Goal: Information Seeking & Learning: Understand process/instructions

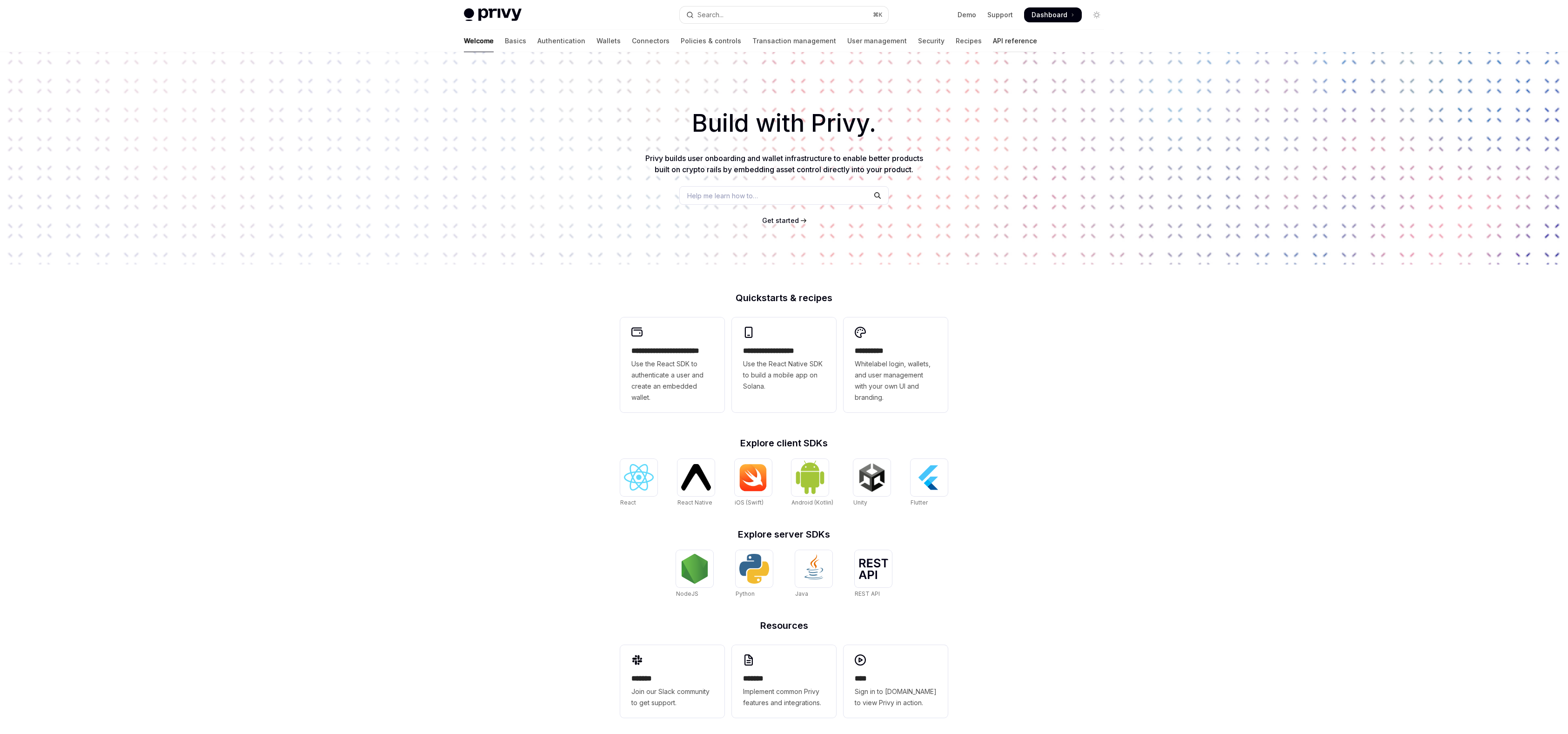
click at [993, 41] on link "API reference" at bounding box center [1015, 41] width 44 height 23
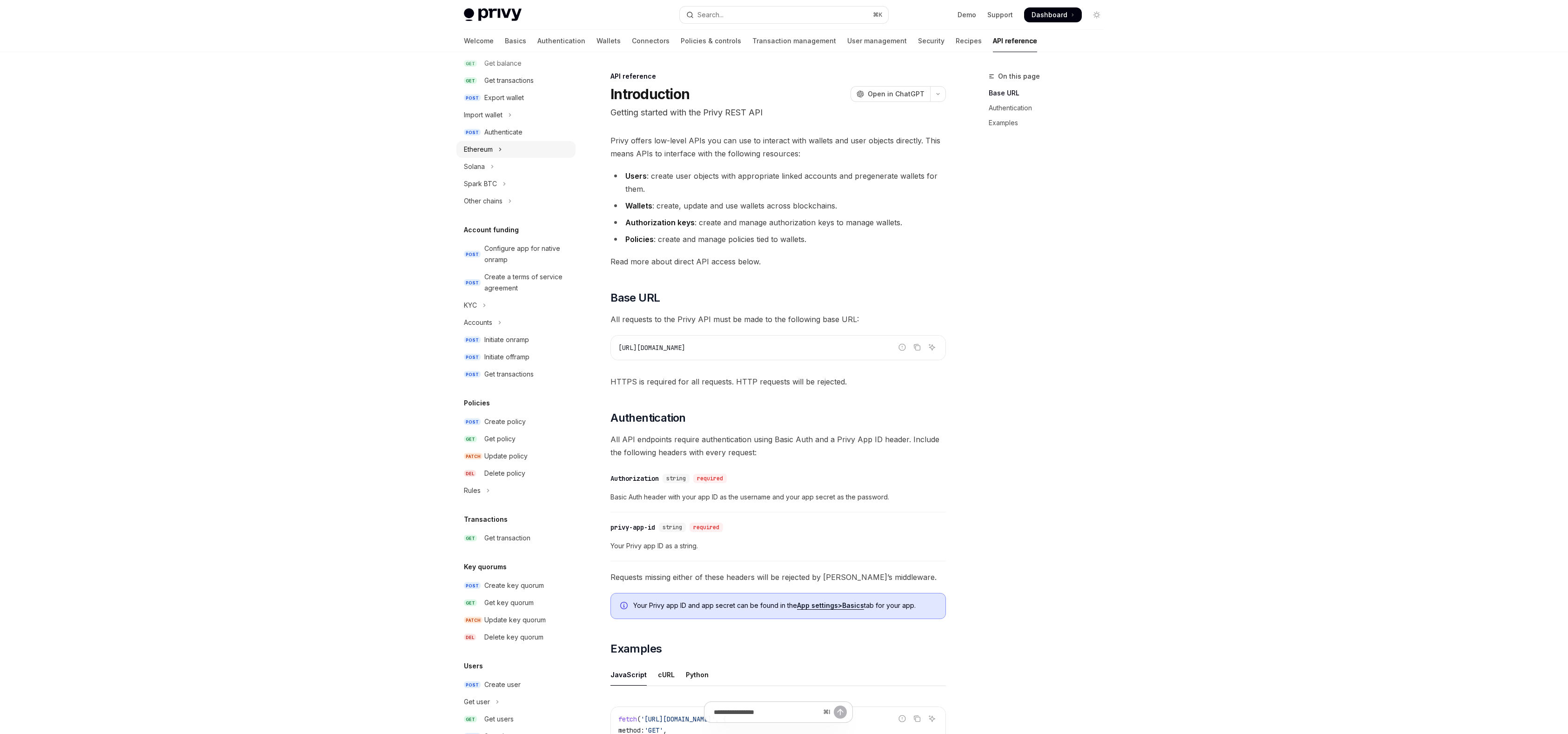
scroll to position [178, 0]
click at [485, 186] on div "Spark BTC" at bounding box center [481, 184] width 33 height 11
type textarea "*"
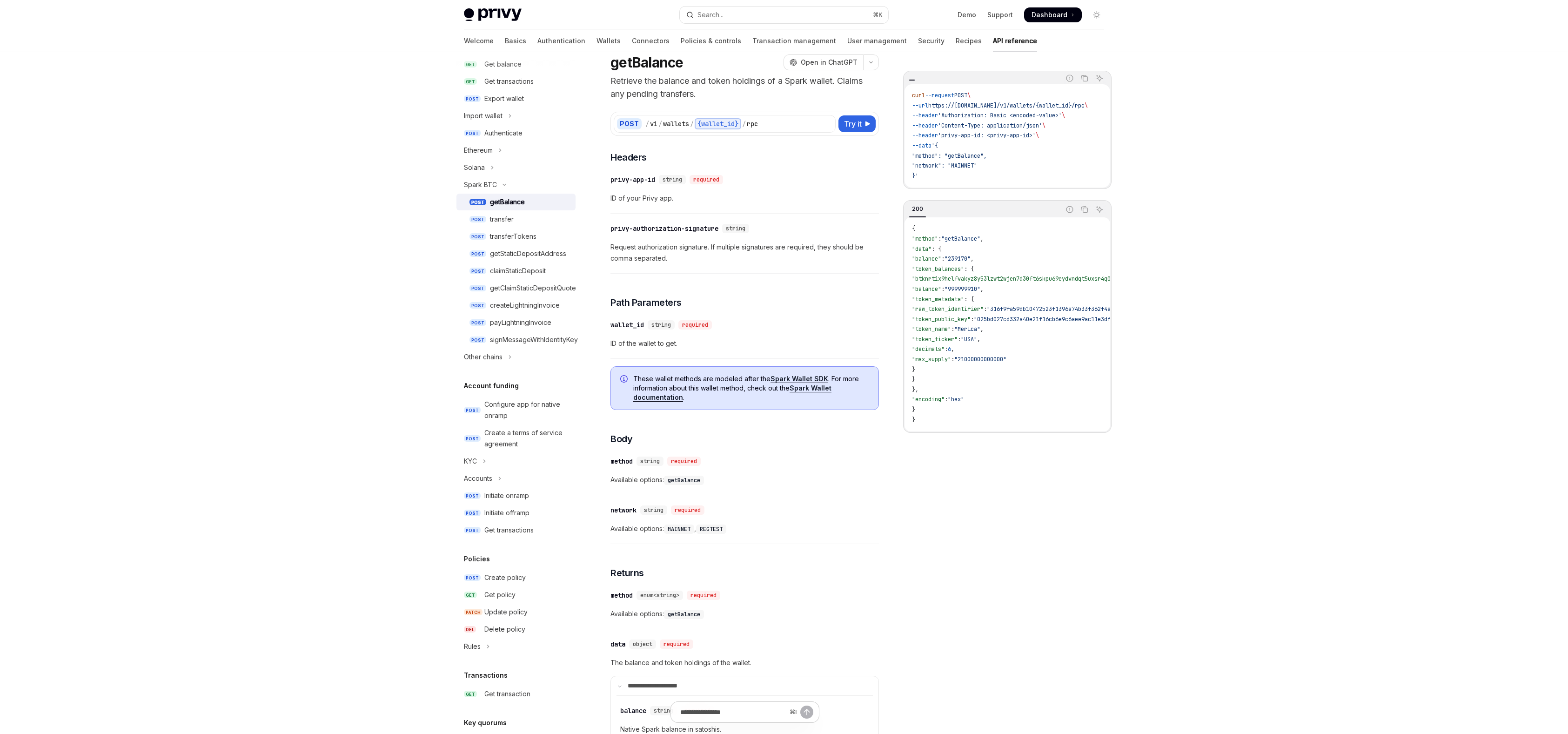
scroll to position [37, 0]
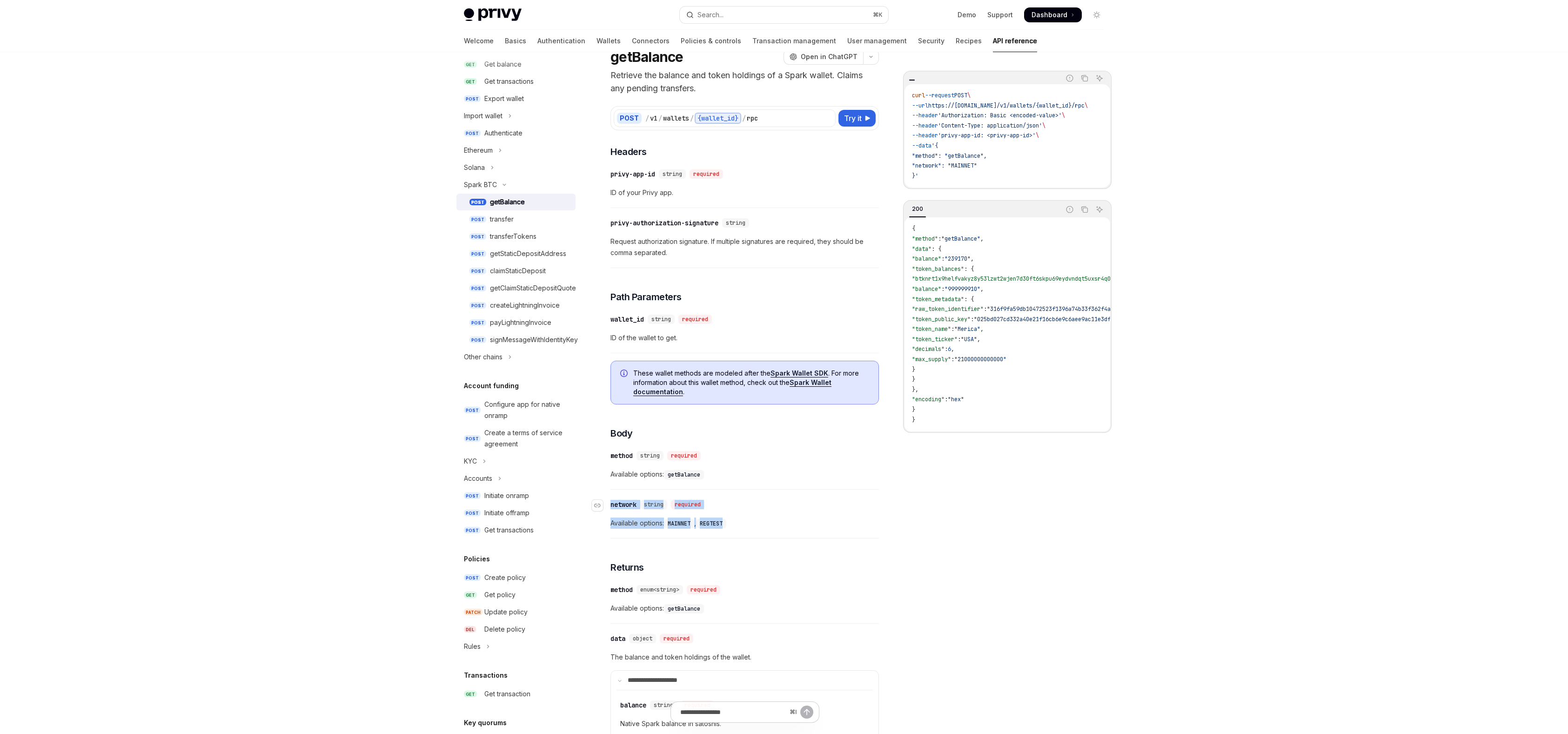
drag, startPoint x: 732, startPoint y: 521, endPoint x: 608, endPoint y: 506, distance: 124.9
click at [610, 506] on div "​ network string required Available options: MAINNET , REGTEST" at bounding box center [744, 516] width 269 height 44
copy div "​ network string required Available options: MAINNET , REGTEST"
